Goal: Share content

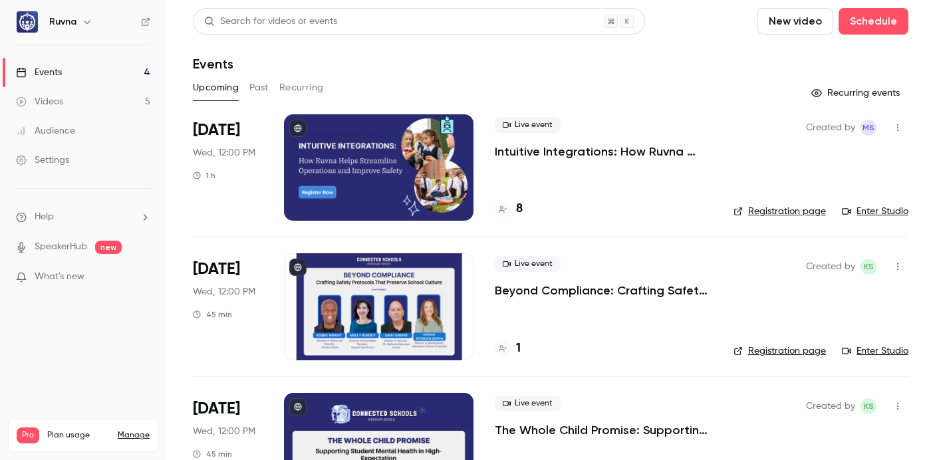
click at [602, 152] on p "Intuitive Integrations: How Ruvna Helps Streamline Operations and Improve Safety" at bounding box center [604, 152] width 218 height 16
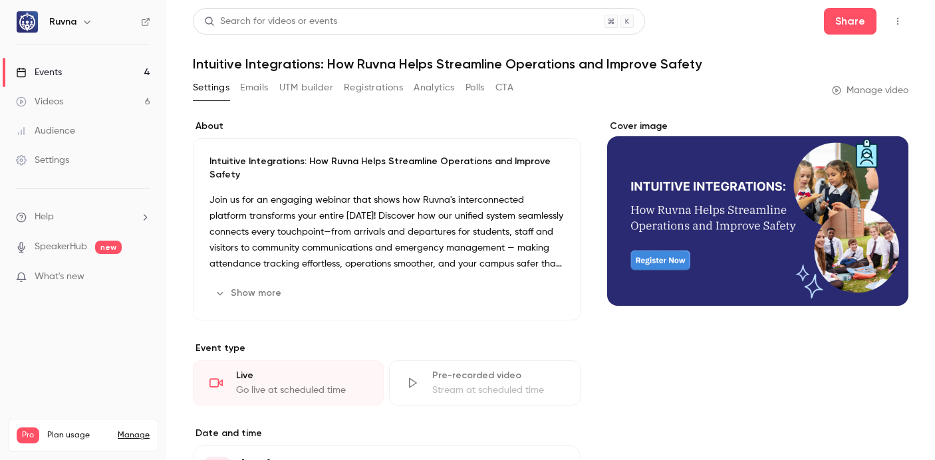
click at [258, 161] on p "Intuitive Integrations: How Ruvna Helps Streamline Operations and Improve Safety" at bounding box center [387, 168] width 355 height 27
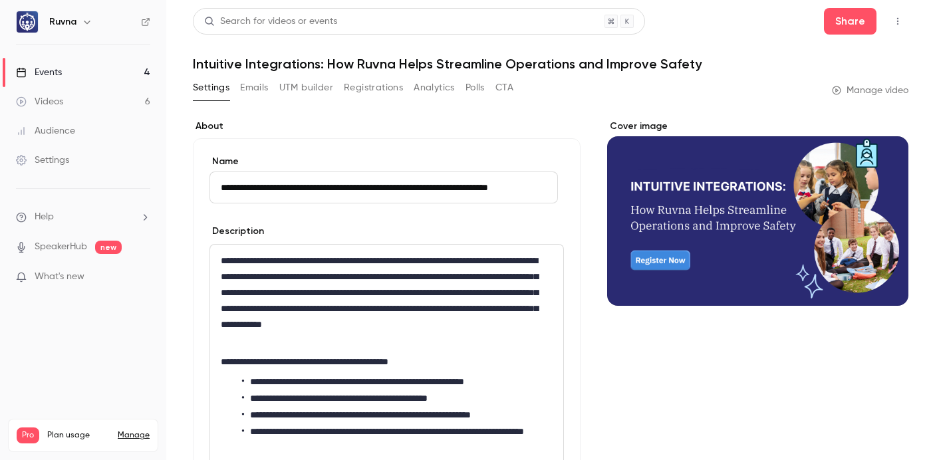
click at [223, 186] on input "**********" at bounding box center [384, 188] width 349 height 32
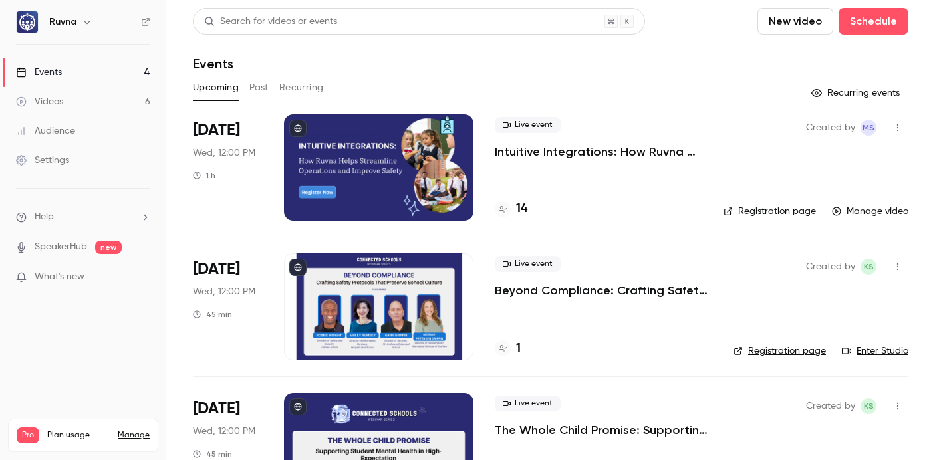
click at [609, 155] on p "Intuitive Integrations: How Ruvna Helps Streamline Operations and Improve Safety" at bounding box center [599, 152] width 208 height 16
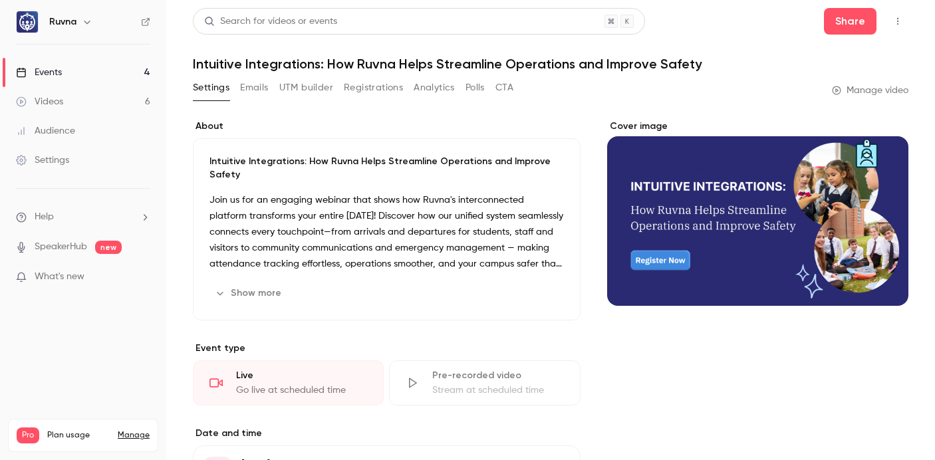
click at [388, 91] on button "Registrations" at bounding box center [373, 87] width 59 height 21
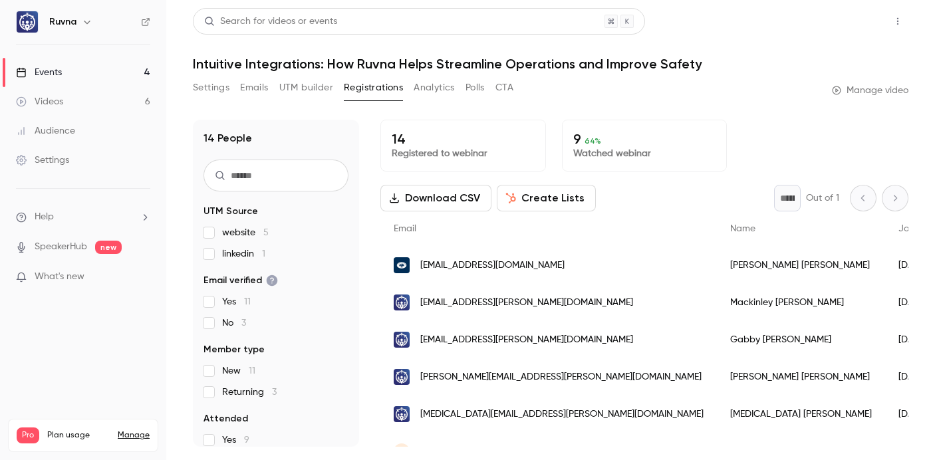
click at [850, 23] on button "Share" at bounding box center [850, 21] width 53 height 27
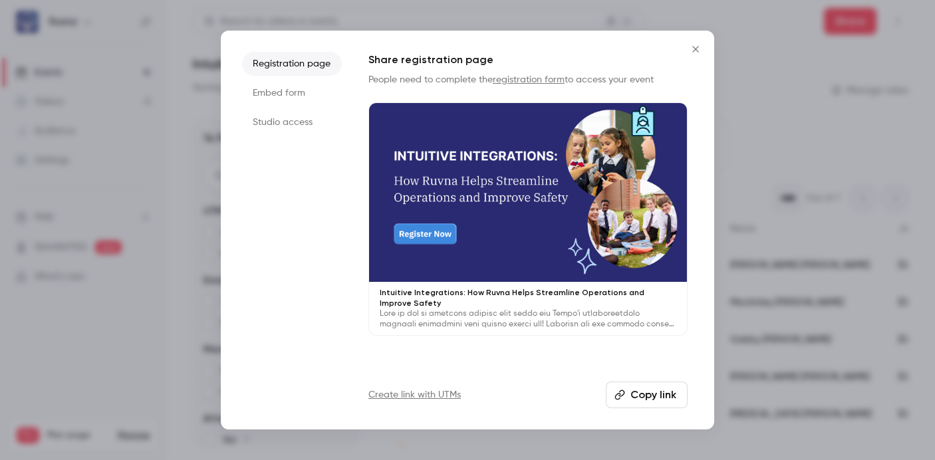
click at [652, 397] on button "Copy link" at bounding box center [647, 395] width 82 height 27
click at [647, 401] on button "Copy link" at bounding box center [647, 395] width 82 height 27
click at [648, 403] on button "Copy link" at bounding box center [647, 395] width 82 height 27
